Goal: Find specific page/section: Find specific page/section

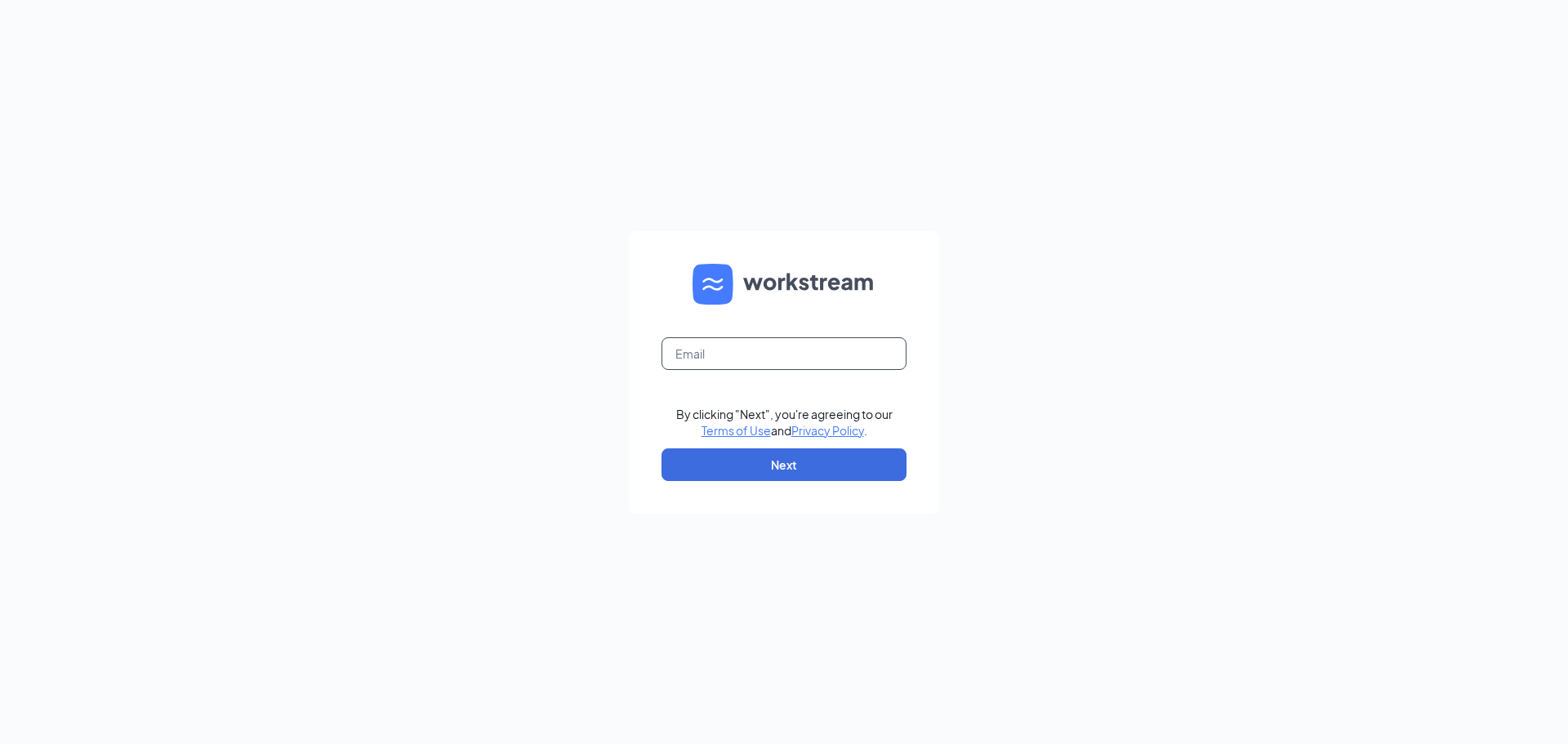
click at [740, 348] on input "text" at bounding box center [784, 353] width 245 height 33
type input "j.donahoo@ymcachattanooga.org"
click at [825, 455] on button "Next" at bounding box center [784, 464] width 245 height 33
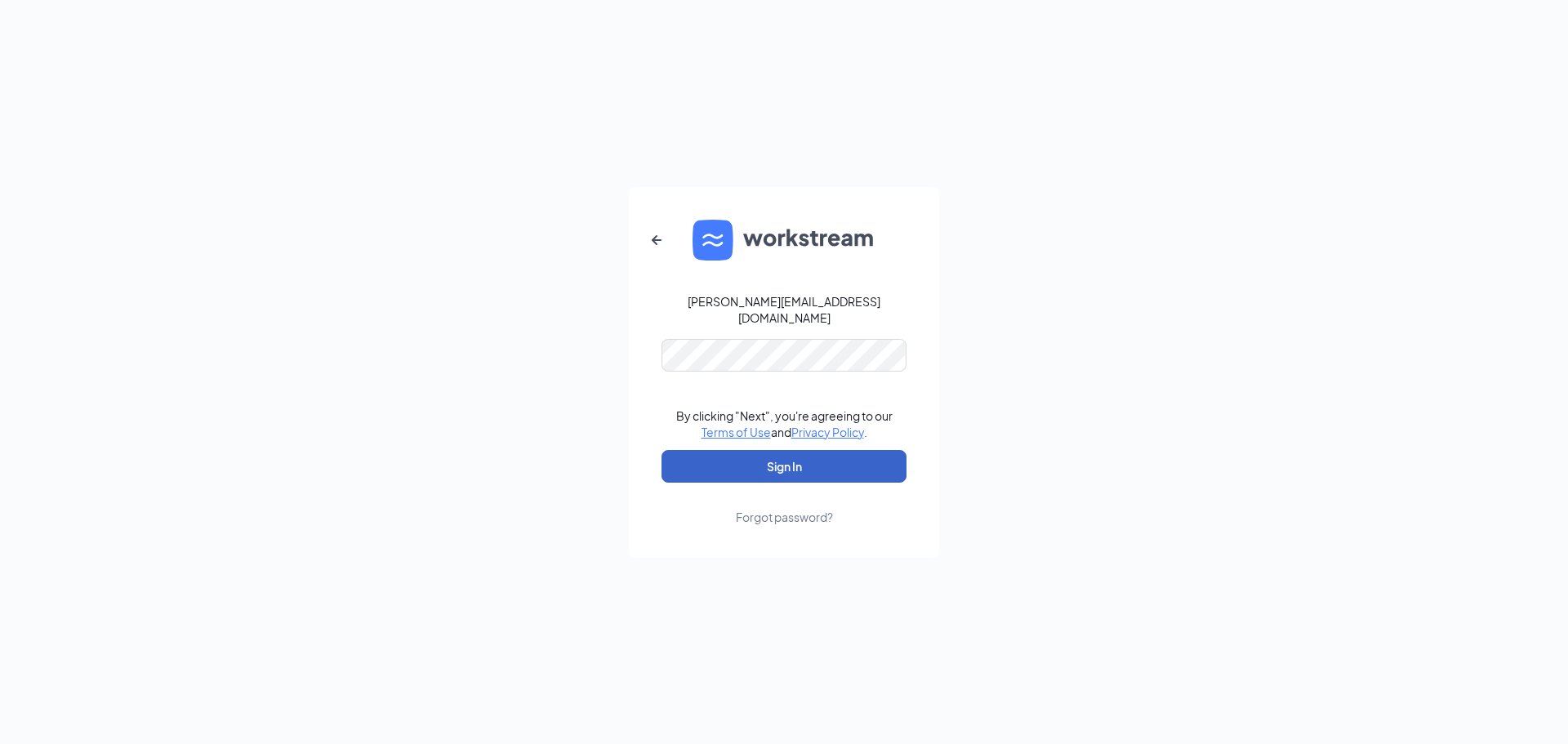
drag, startPoint x: 812, startPoint y: 454, endPoint x: 886, endPoint y: 437, distance: 75.9
click at [813, 454] on button "Sign In" at bounding box center [784, 466] width 245 height 33
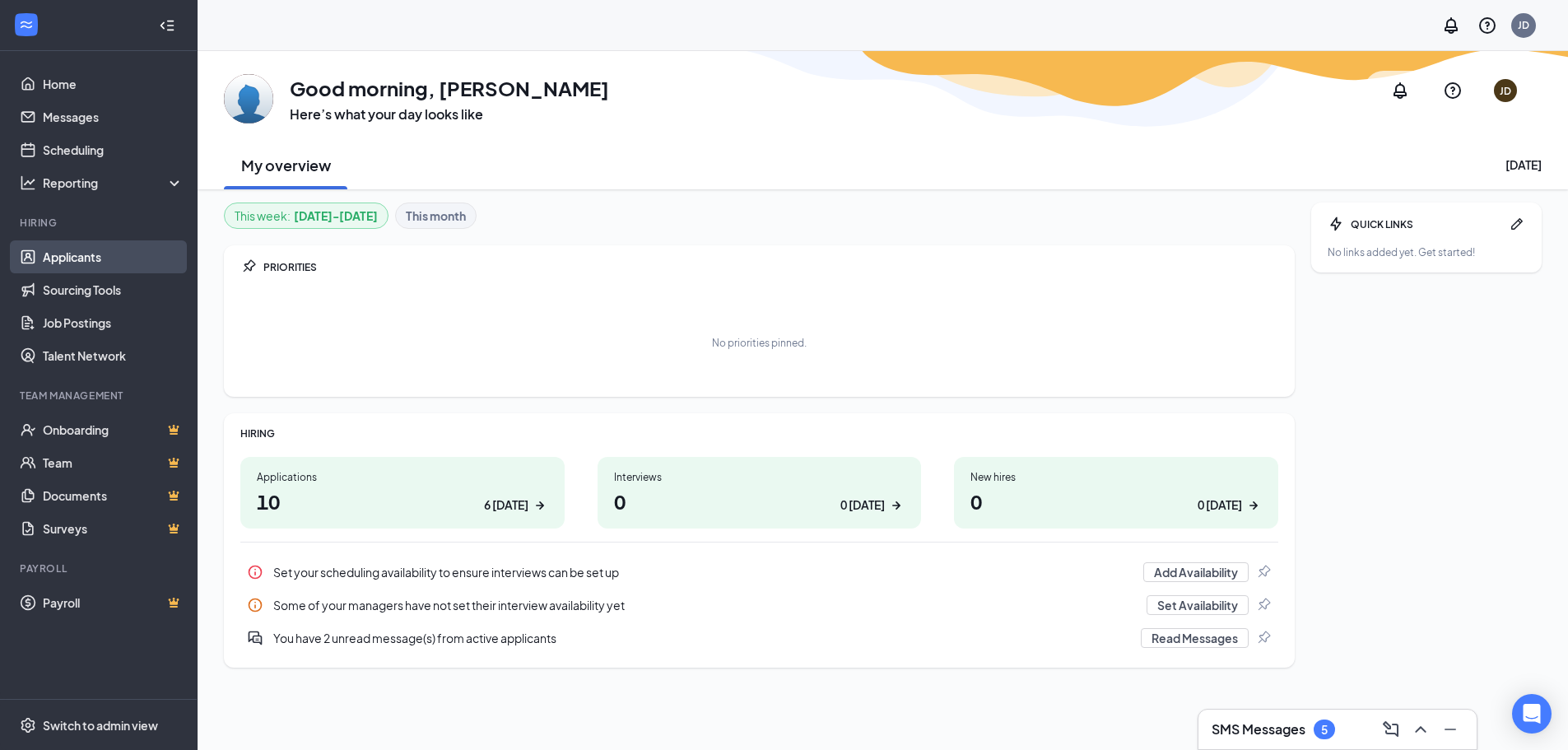
click at [90, 265] on link "Applicants" at bounding box center [113, 257] width 141 height 33
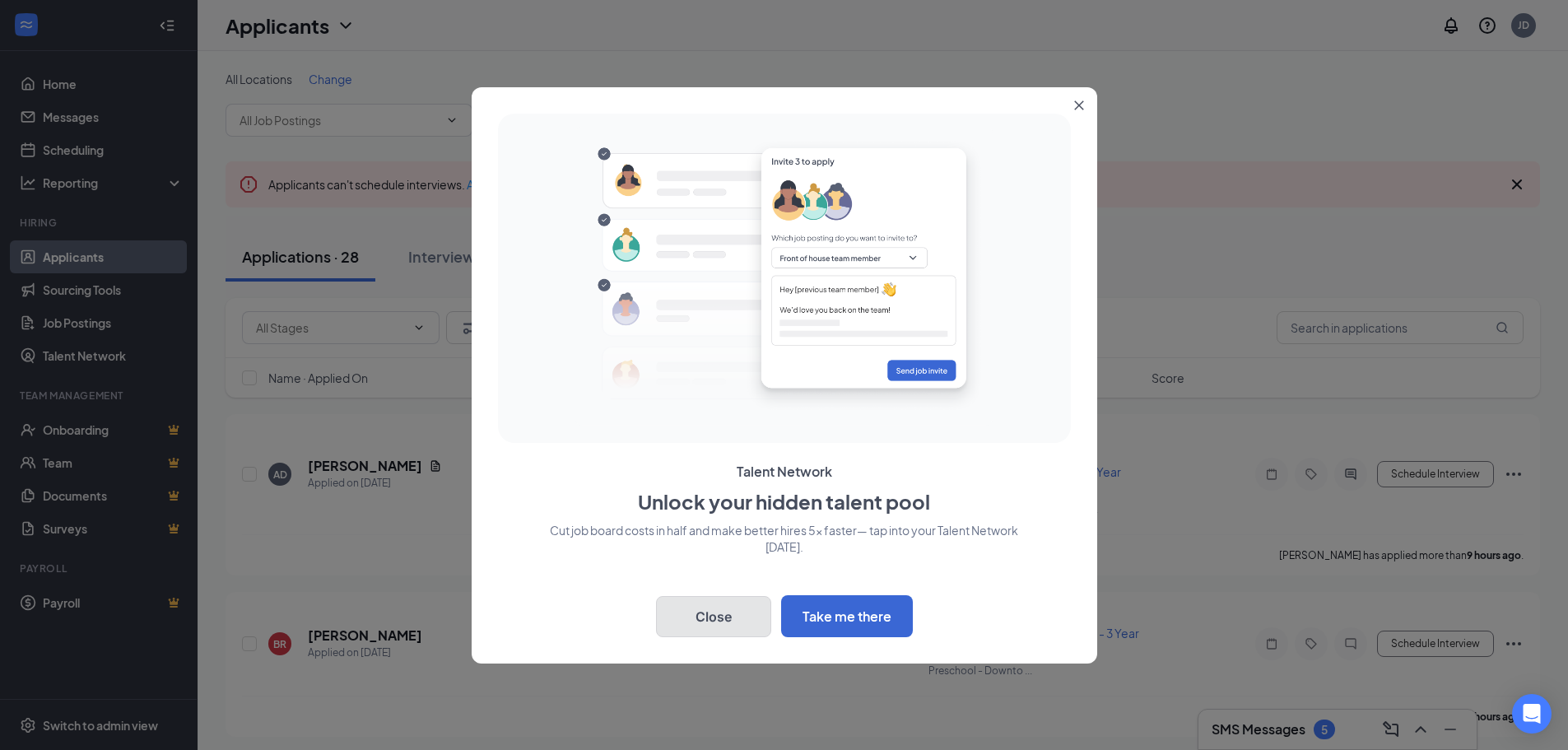
click at [706, 609] on button "Close" at bounding box center [714, 617] width 115 height 41
